Goal: Information Seeking & Learning: Learn about a topic

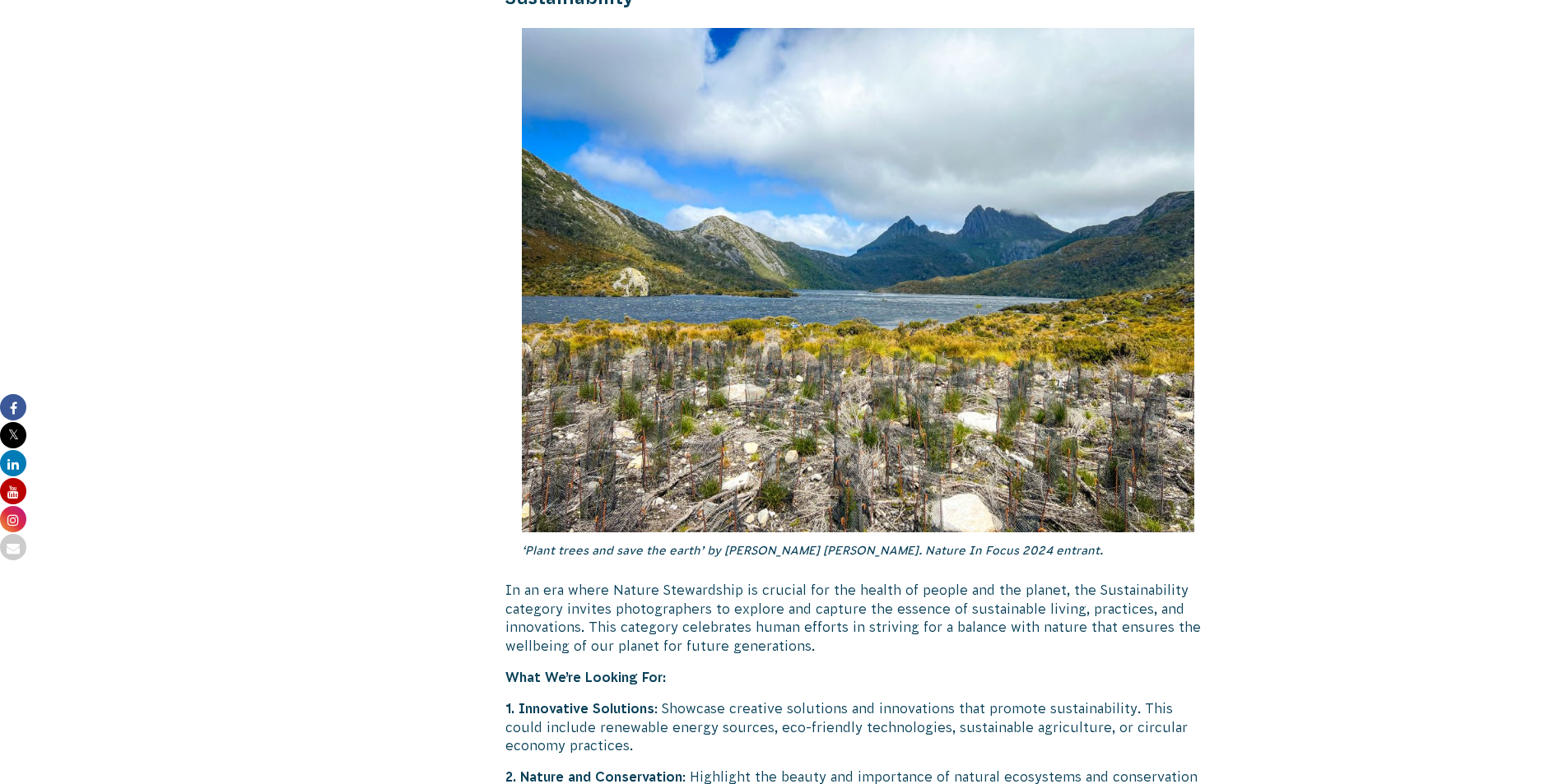
scroll to position [3791, 0]
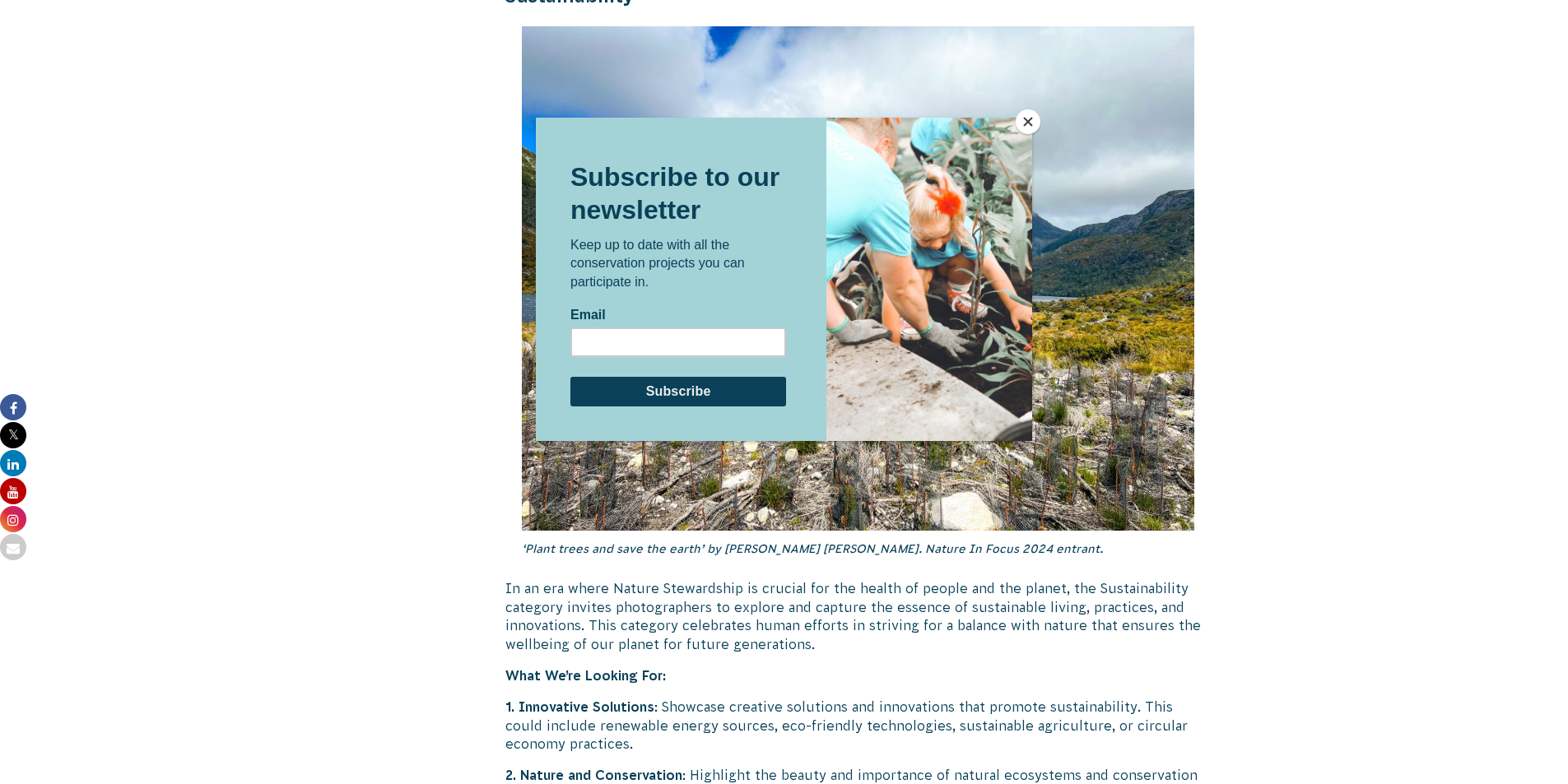
click at [1033, 124] on button "Close" at bounding box center [1027, 121] width 25 height 25
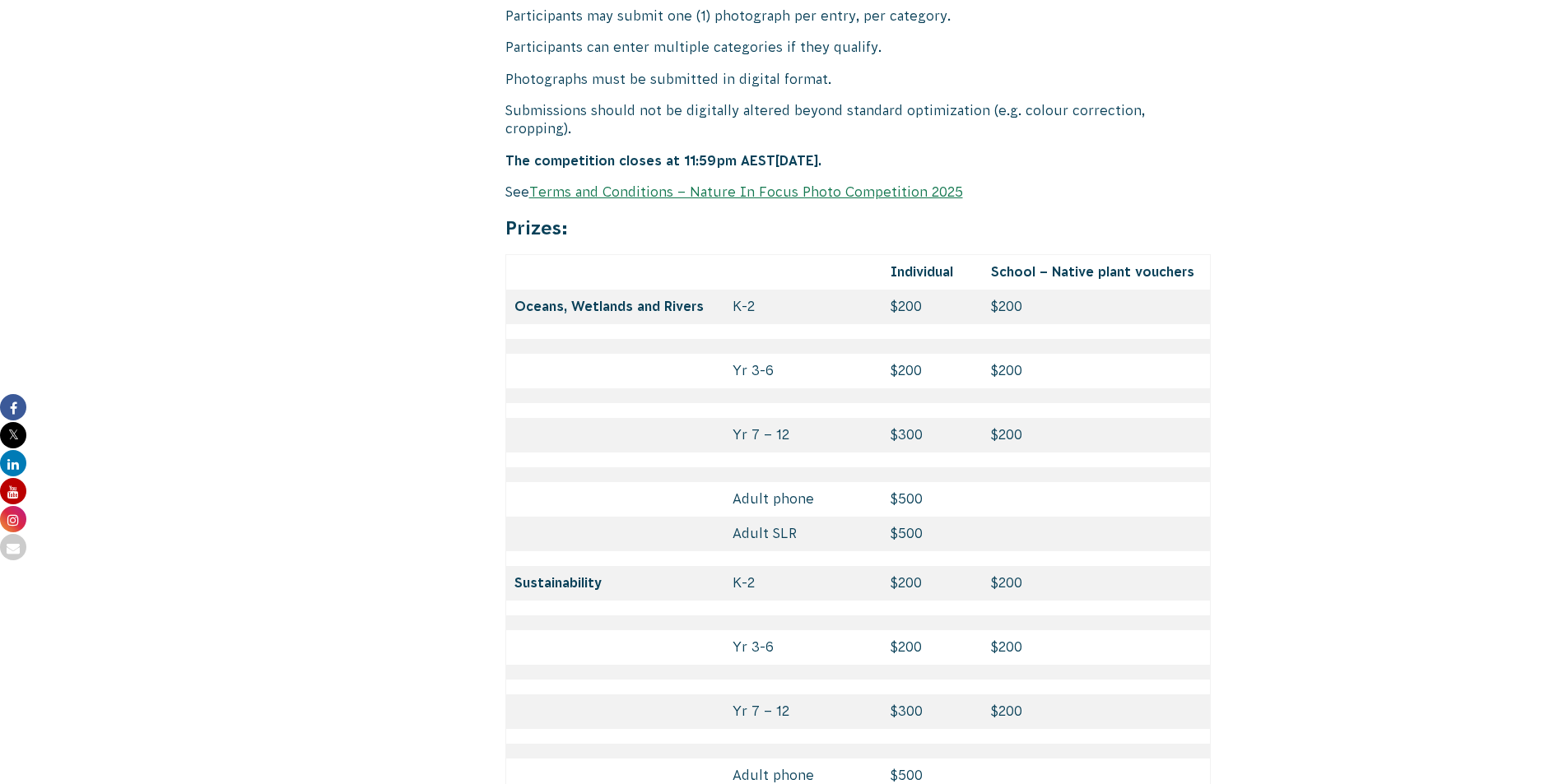
scroll to position [6918, 0]
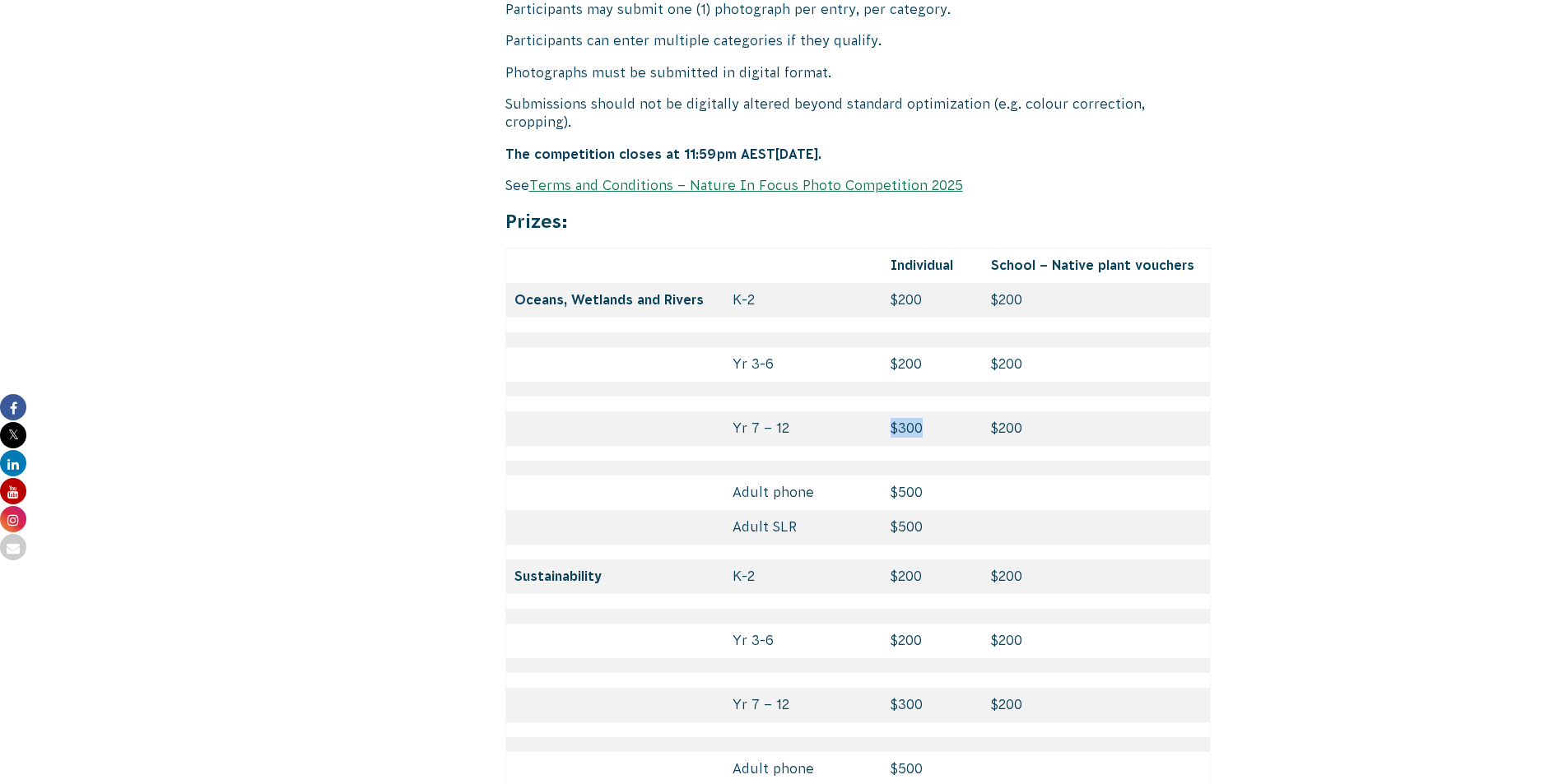
drag, startPoint x: 883, startPoint y: 346, endPoint x: 921, endPoint y: 341, distance: 38.3
click at [921, 411] on td "$300" at bounding box center [933, 428] width 100 height 35
drag, startPoint x: 882, startPoint y: 454, endPoint x: 934, endPoint y: 440, distance: 53.9
click at [934, 510] on td "$500" at bounding box center [933, 527] width 100 height 35
click at [927, 510] on td "$500" at bounding box center [933, 527] width 100 height 35
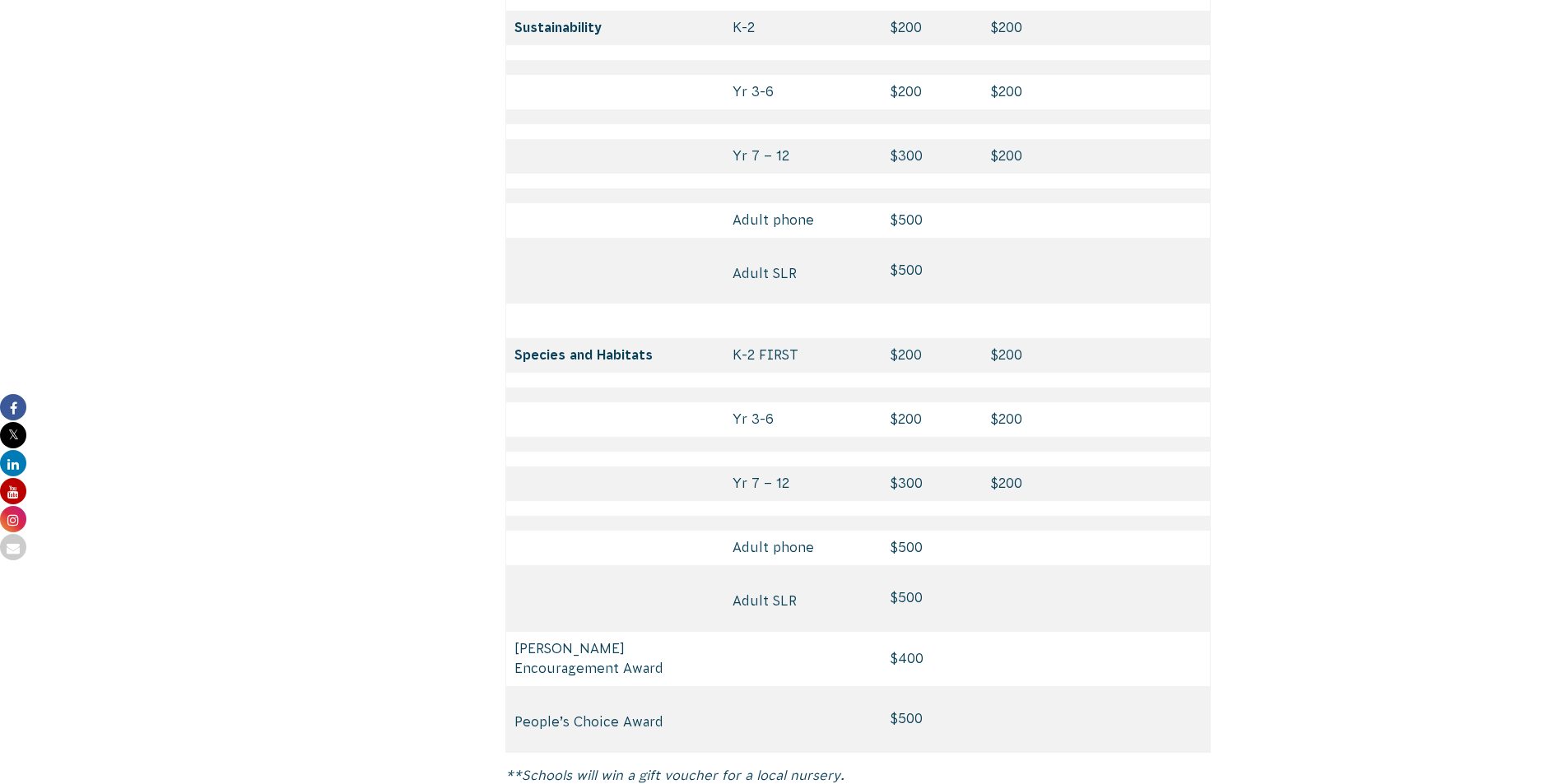
scroll to position [7493, 0]
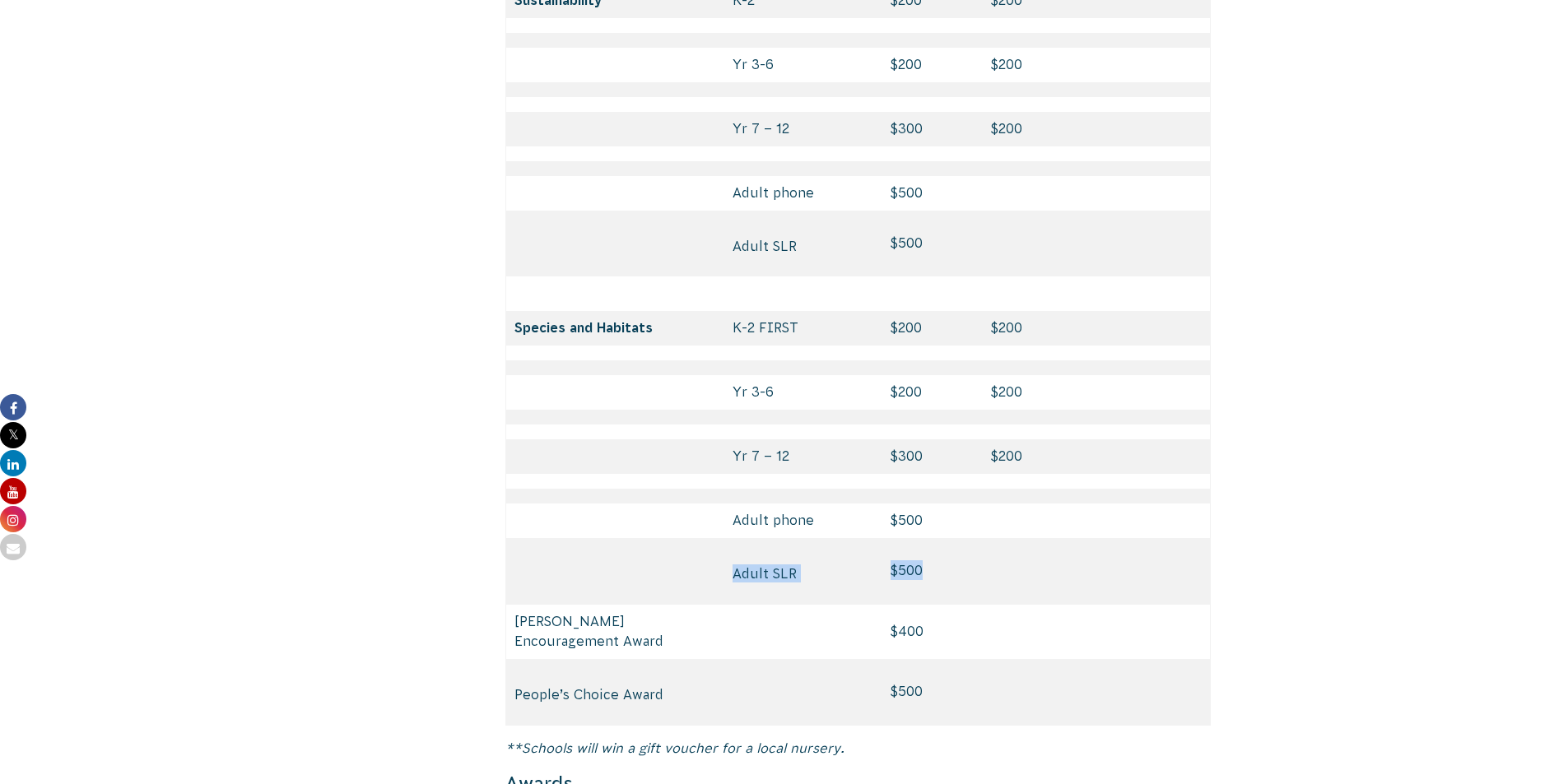
drag, startPoint x: 874, startPoint y: 487, endPoint x: 952, endPoint y: 497, distance: 78.6
click at [952, 539] on tr "Adult SLR $500" at bounding box center [858, 572] width 705 height 66
click at [942, 539] on td "$500" at bounding box center [933, 572] width 100 height 66
drag, startPoint x: 886, startPoint y: 386, endPoint x: 942, endPoint y: 373, distance: 57.5
click at [942, 439] on td "$300" at bounding box center [933, 456] width 100 height 35
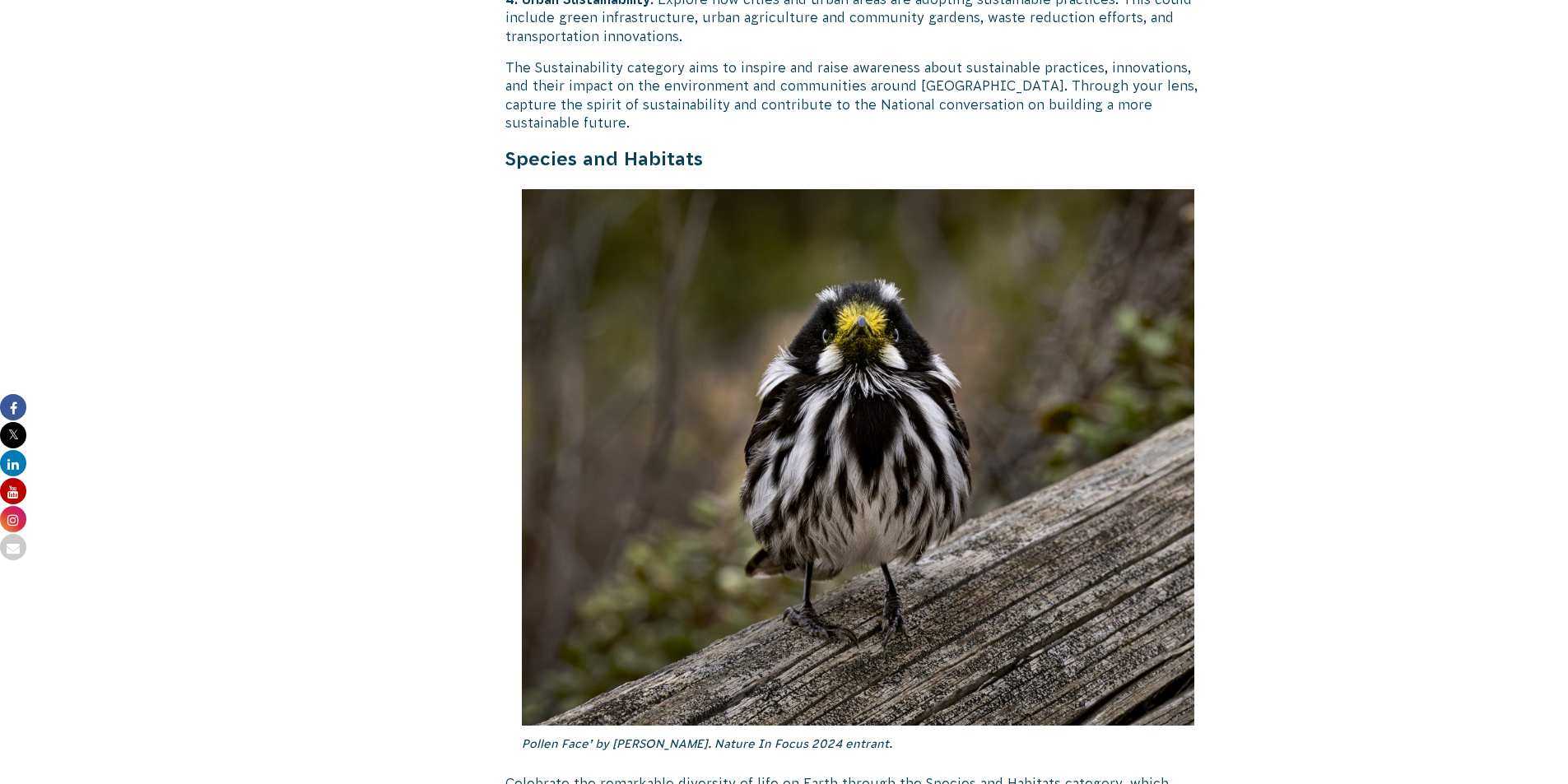
scroll to position [4710, 0]
